Goal: Find specific page/section: Find specific page/section

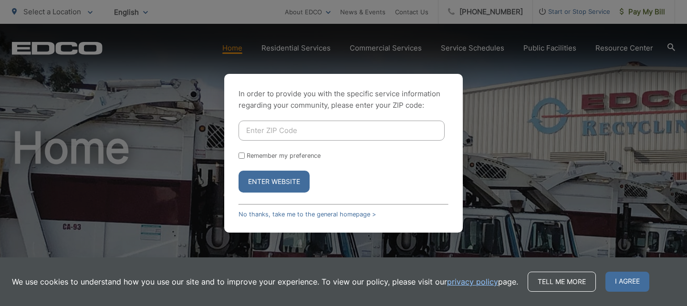
click at [273, 126] on input "Enter ZIP Code" at bounding box center [342, 131] width 206 height 20
type input "90638"
click at [239, 171] on button "Enter Website" at bounding box center [274, 182] width 71 height 22
click at [268, 130] on input "Enter ZIP Code" at bounding box center [342, 131] width 206 height 20
type input "90638"
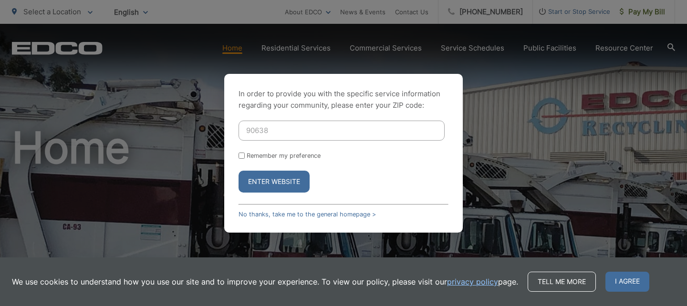
click at [274, 184] on button "Enter Website" at bounding box center [274, 182] width 71 height 22
